Goal: Task Accomplishment & Management: Use online tool/utility

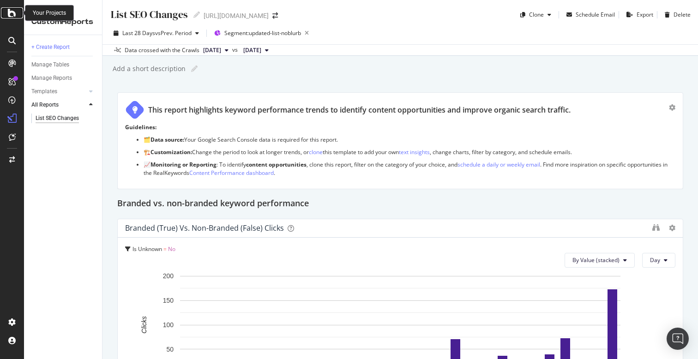
click at [10, 15] on icon at bounding box center [12, 12] width 8 height 11
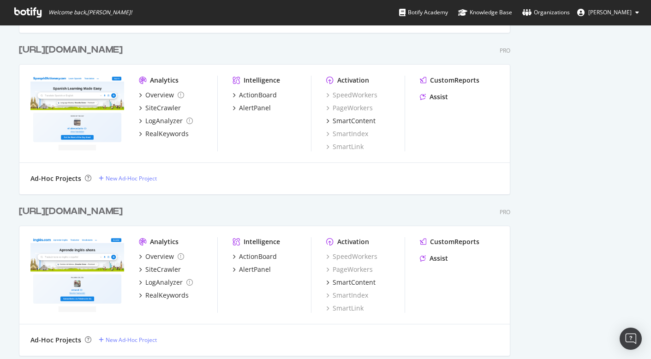
scroll to position [1668, 0]
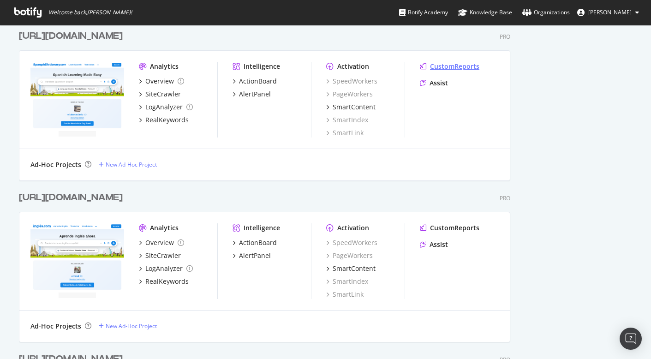
click at [452, 67] on div "CustomReports" at bounding box center [454, 66] width 49 height 9
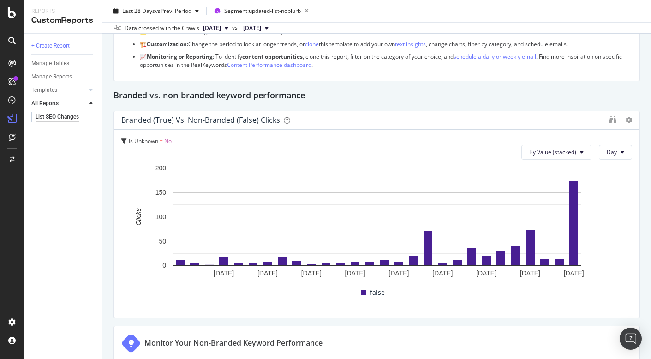
scroll to position [106, 0]
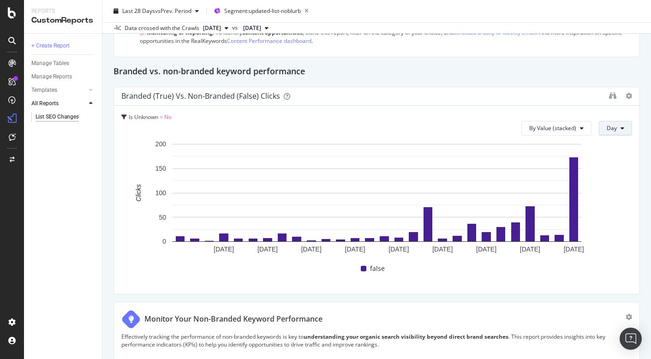
click at [611, 121] on button "Day" at bounding box center [615, 128] width 33 height 15
click at [615, 178] on span "Month" at bounding box center [616, 181] width 17 height 8
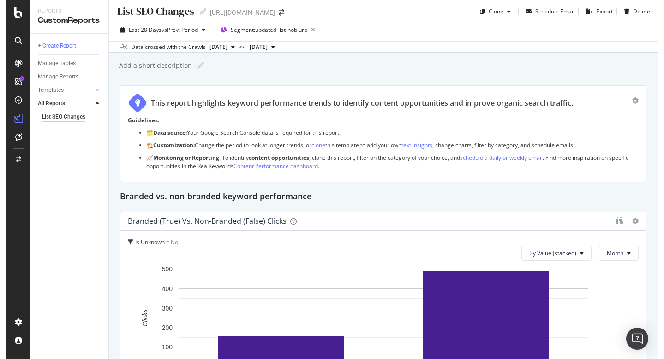
scroll to position [0, 0]
